Goal: Task Accomplishment & Management: Manage account settings

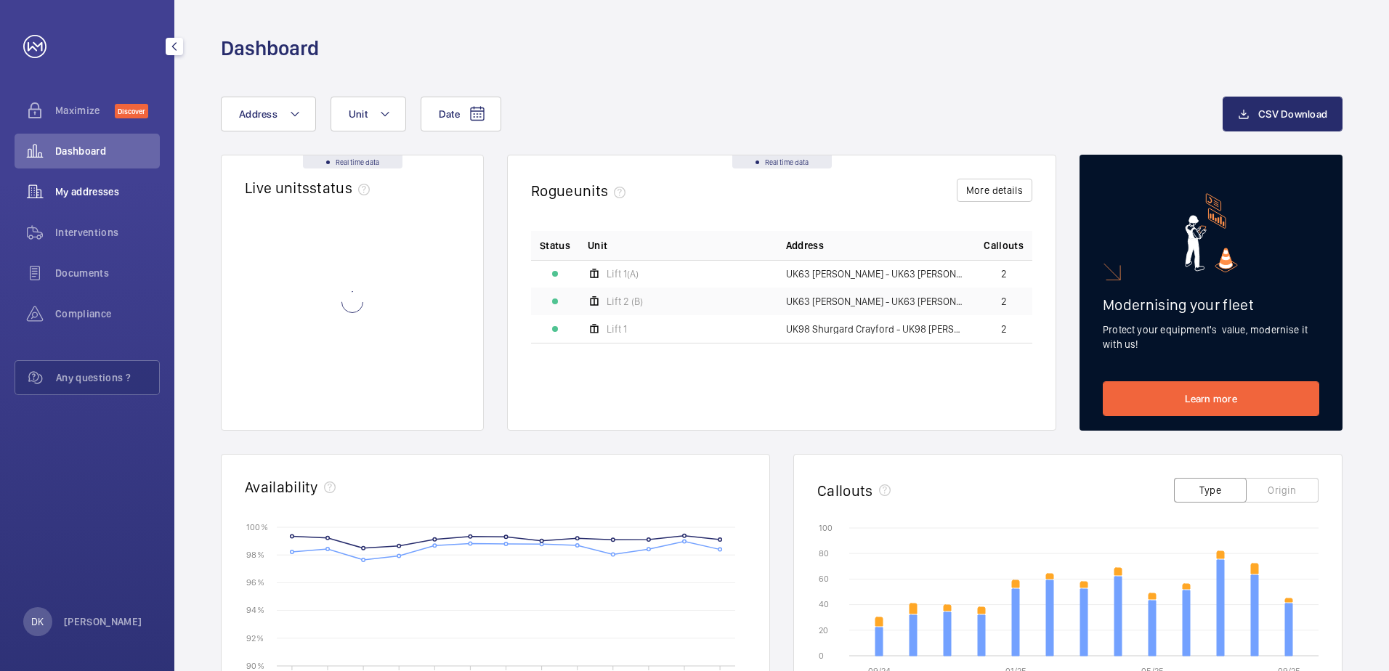
click at [97, 203] on div "My addresses" at bounding box center [87, 191] width 145 height 35
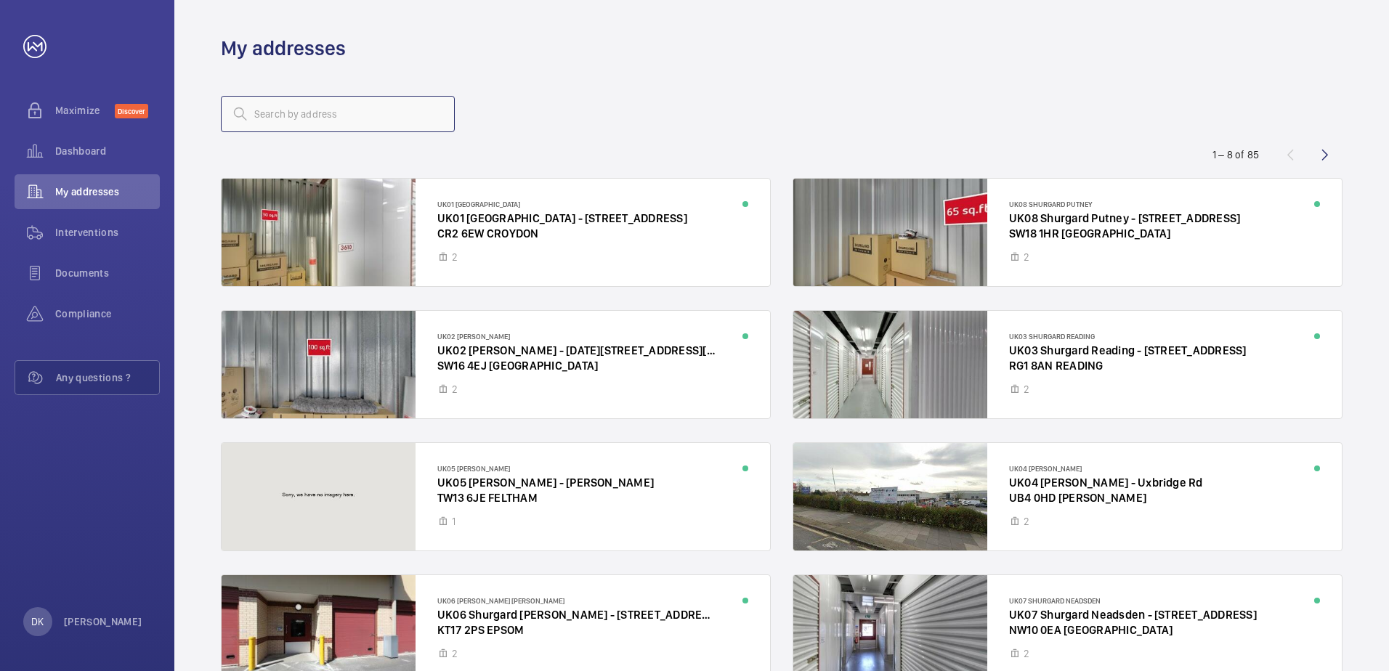
click at [294, 116] on input "text" at bounding box center [338, 114] width 234 height 36
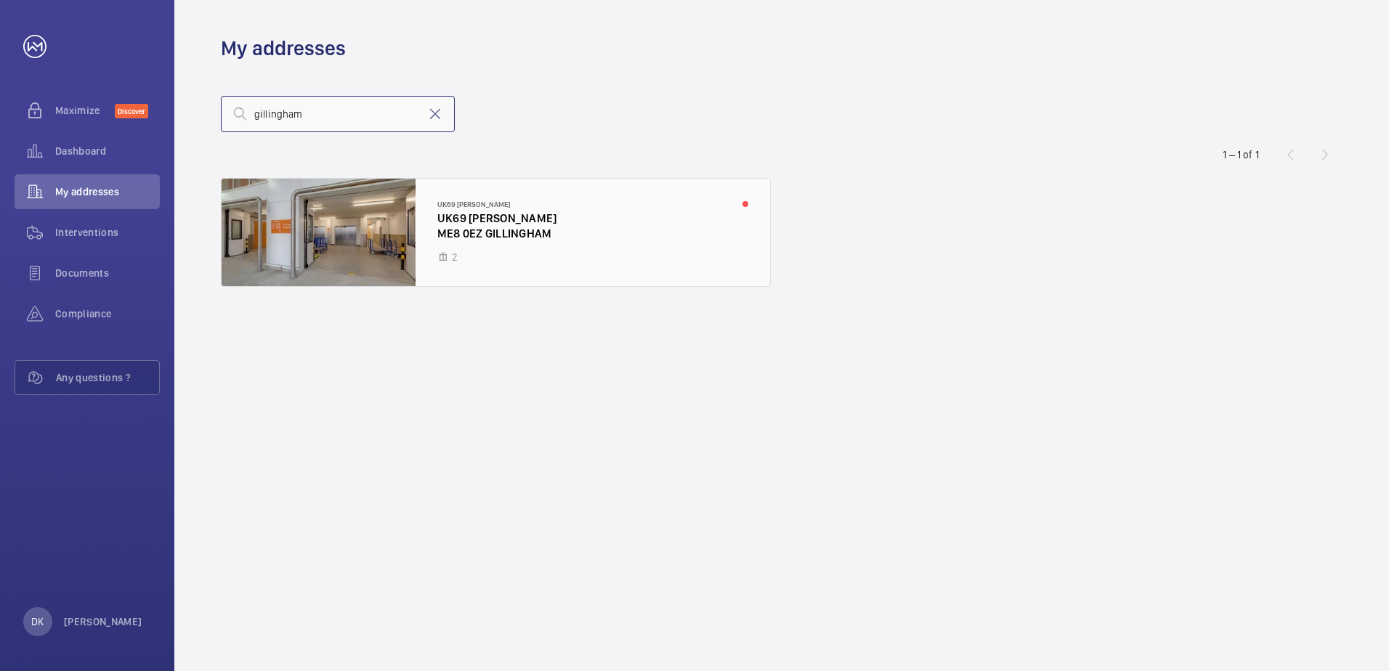
type input "gillingham"
click at [466, 248] on div at bounding box center [496, 233] width 549 height 108
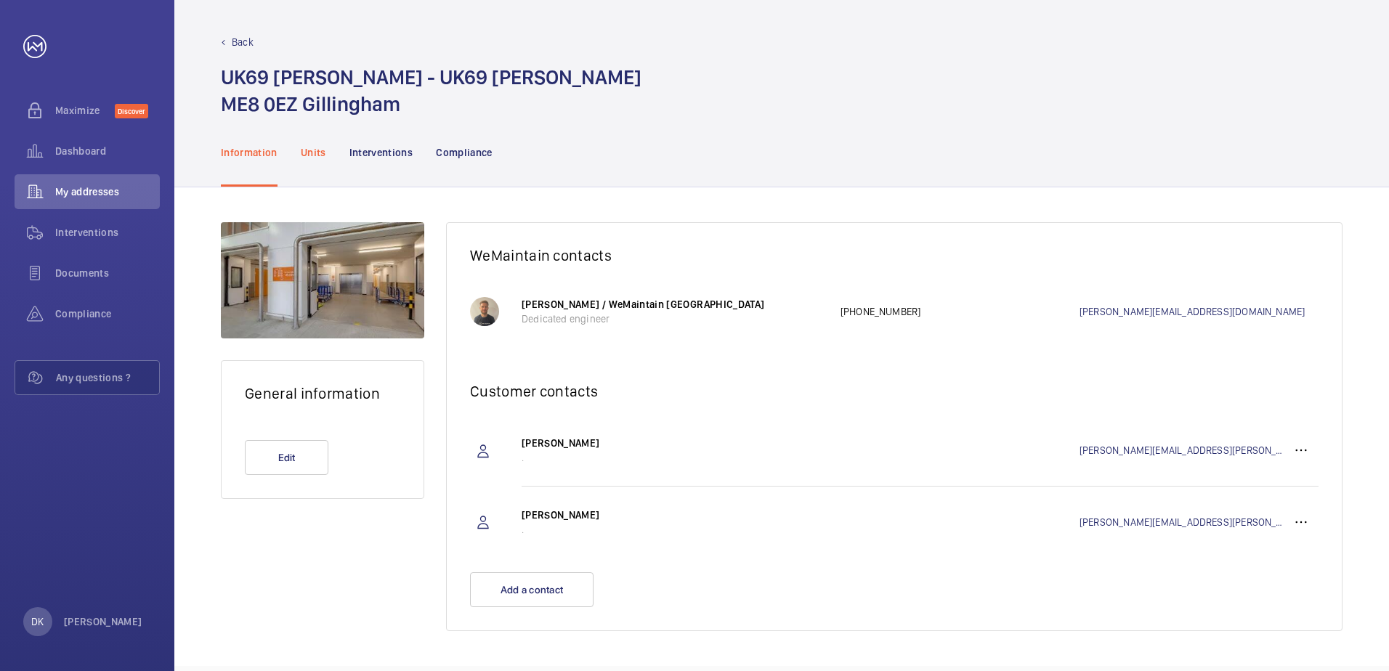
click at [307, 151] on p "Units" at bounding box center [313, 152] width 25 height 15
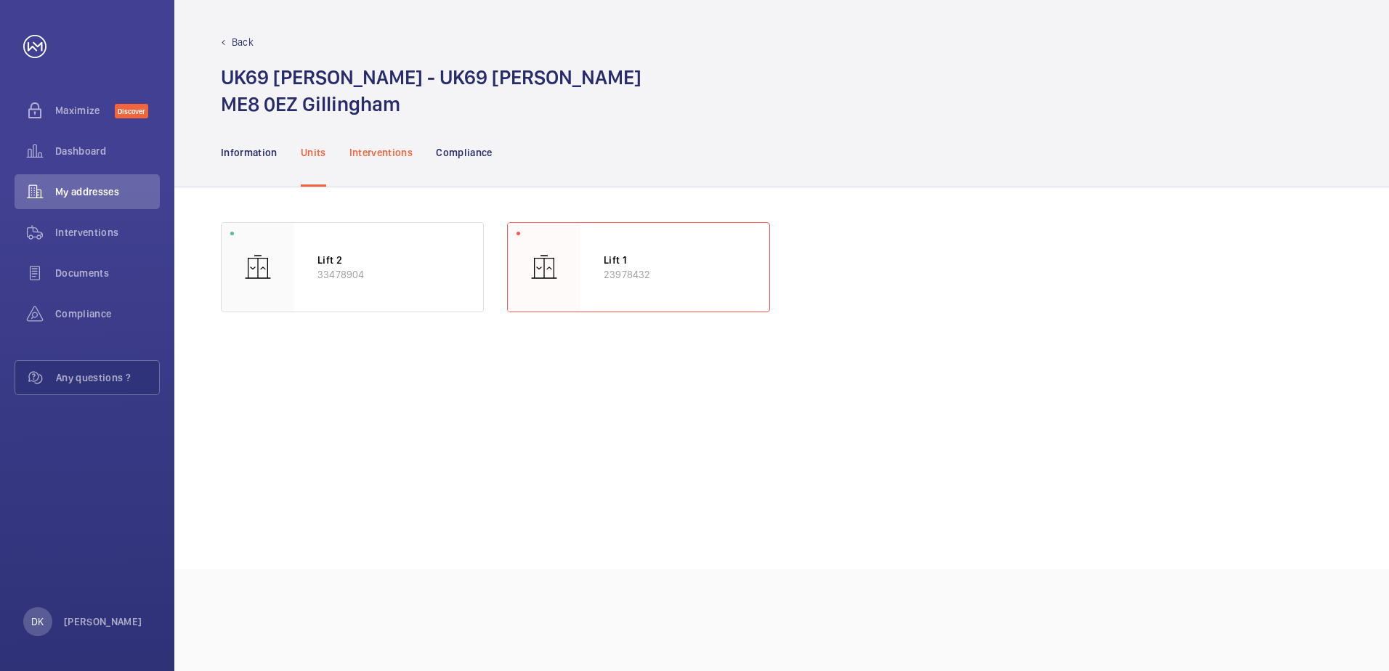
click at [389, 147] on p "Interventions" at bounding box center [381, 152] width 64 height 15
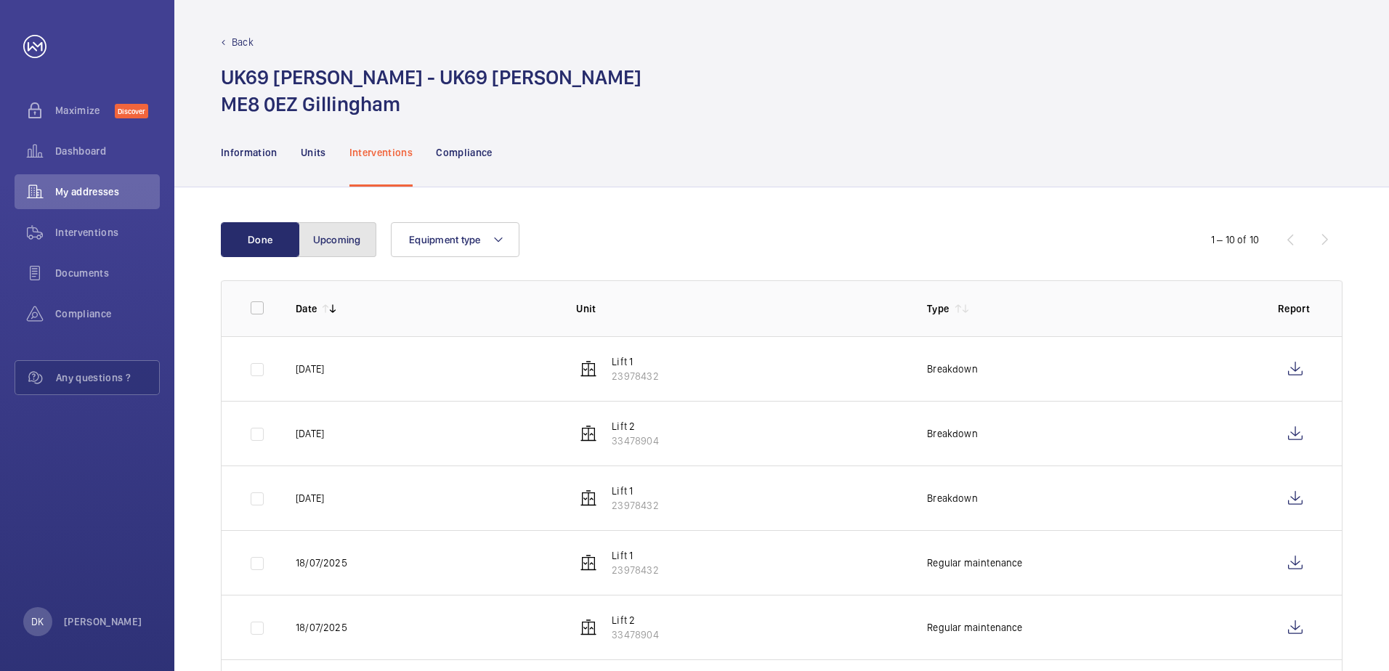
click at [331, 239] on button "Upcoming" at bounding box center [337, 239] width 78 height 35
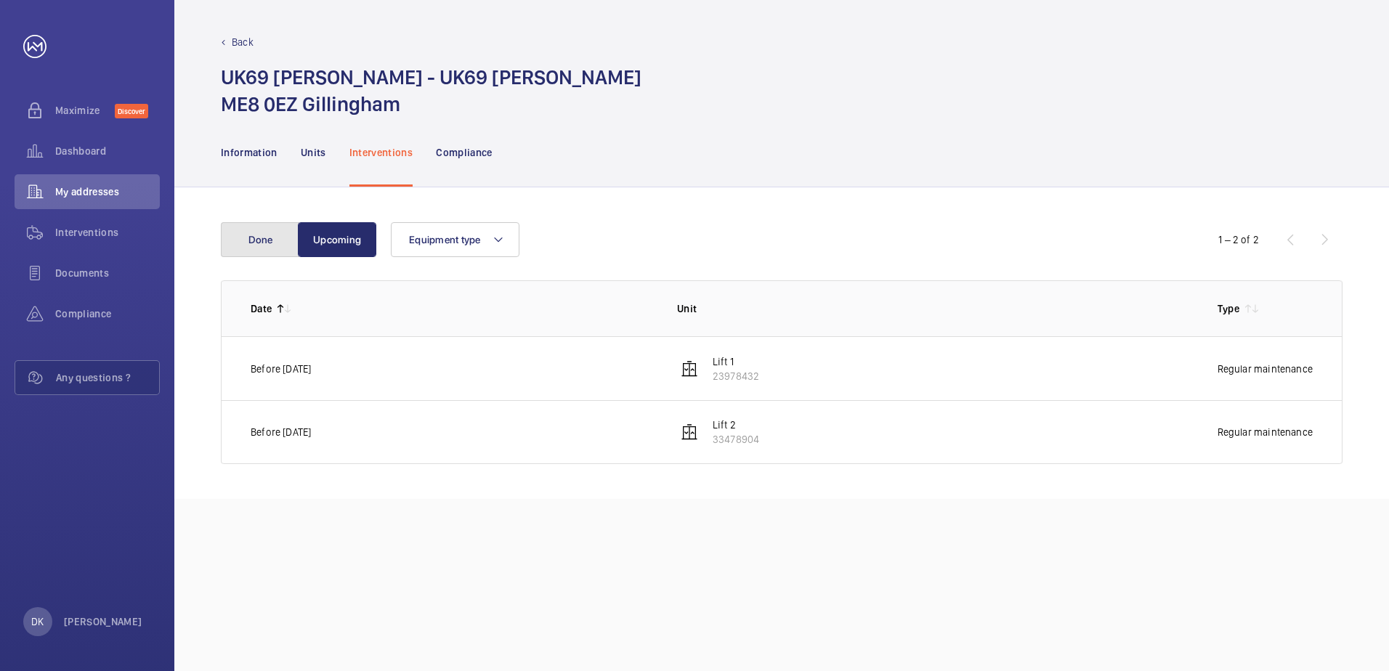
click at [264, 250] on button "Done" at bounding box center [260, 239] width 78 height 35
